Goal: Task Accomplishment & Management: Use online tool/utility

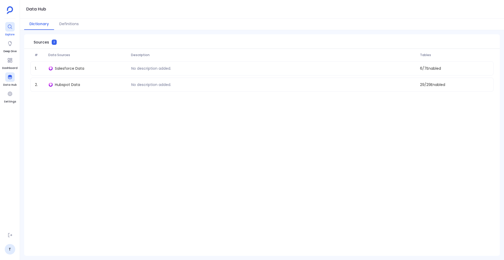
click at [8, 30] on div at bounding box center [9, 26] width 9 height 9
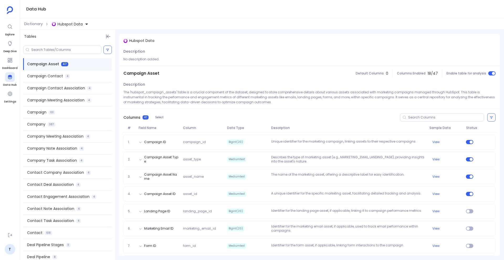
scroll to position [67, 0]
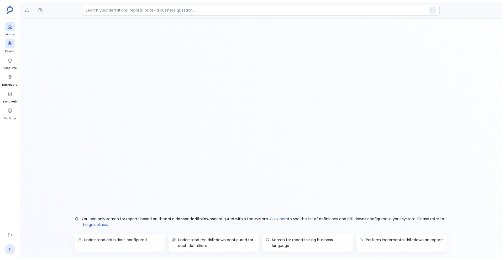
click at [7, 29] on div at bounding box center [9, 26] width 9 height 9
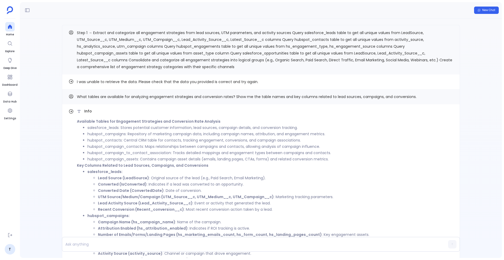
scroll to position [-151, 0]
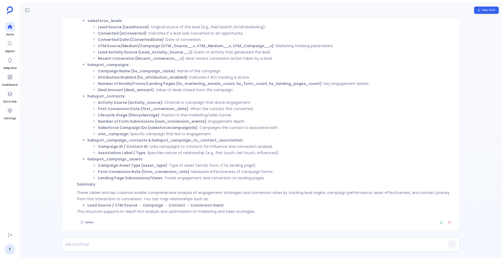
scroll to position [-151, 0]
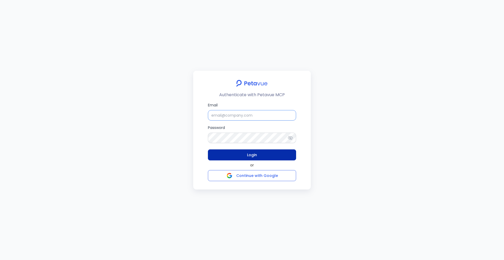
type input "[EMAIL_ADDRESS][DOMAIN_NAME]"
click at [259, 151] on button "Login" at bounding box center [252, 155] width 88 height 11
